Goal: Find specific page/section: Find specific page/section

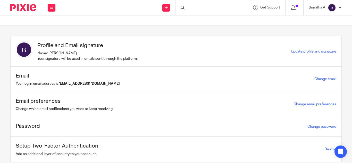
click at [199, 9] on div at bounding box center [212, 7] width 72 height 15
click at [199, 9] on input "Search" at bounding box center [209, 8] width 46 height 5
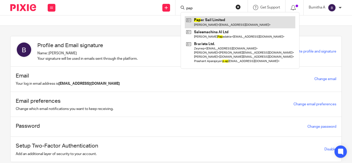
type input "pap"
click at [206, 24] on link at bounding box center [240, 22] width 111 height 12
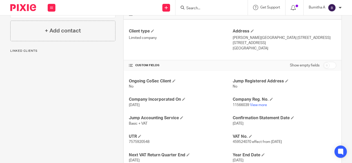
scroll to position [134, 0]
click at [255, 106] on link "View more" at bounding box center [258, 105] width 17 height 4
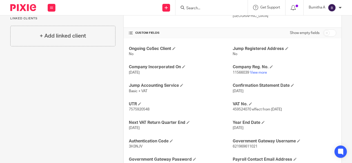
scroll to position [166, 0]
